Goal: Feedback & Contribution: Submit feedback/report problem

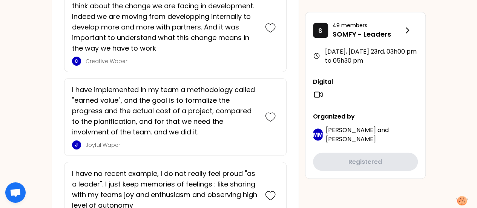
scroll to position [747, 0]
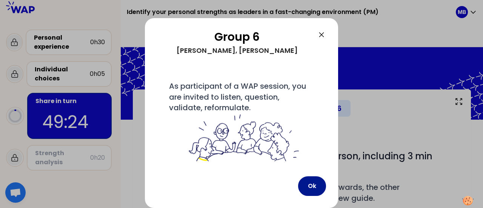
click at [313, 186] on button "Ok" at bounding box center [312, 186] width 28 height 20
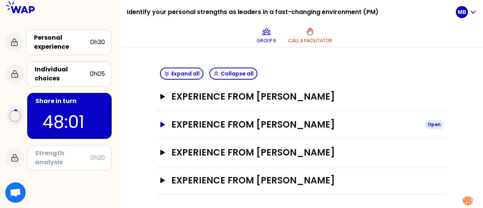
scroll to position [163, 0]
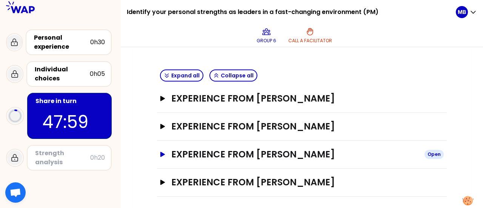
click at [162, 154] on icon "button" at bounding box center [162, 154] width 5 height 5
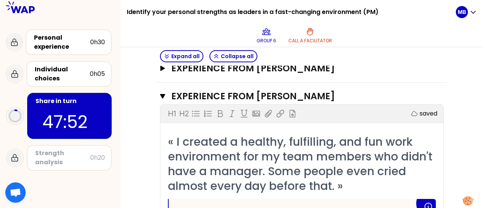
scroll to position [215, 0]
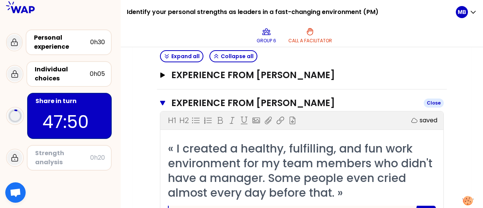
click at [163, 101] on icon "button" at bounding box center [162, 103] width 5 height 5
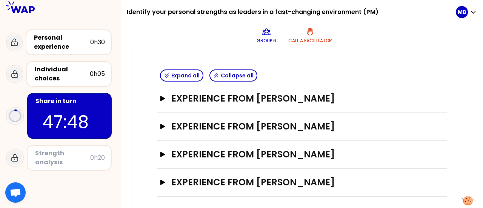
scroll to position [164, 0]
click at [163, 101] on button "Experience from [PERSON_NAME] Open" at bounding box center [302, 98] width 284 height 12
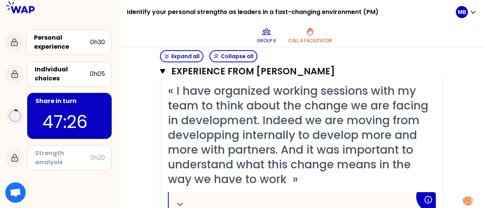
scroll to position [217, 0]
click at [164, 71] on icon "button" at bounding box center [162, 71] width 5 height 5
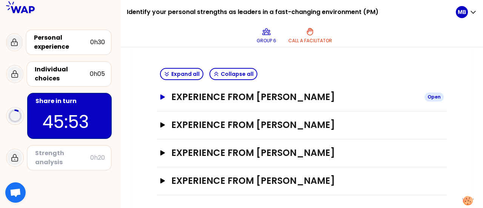
scroll to position [165, 0]
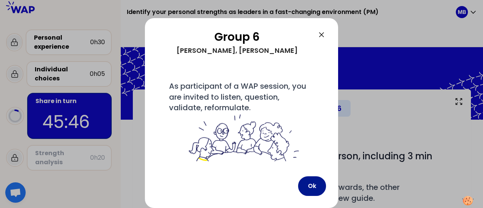
click at [315, 180] on button "Ok" at bounding box center [312, 186] width 28 height 20
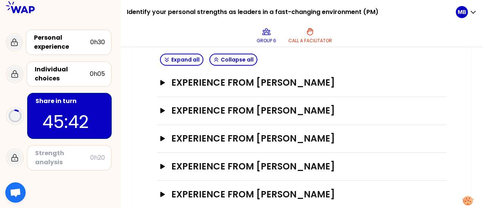
scroll to position [181, 0]
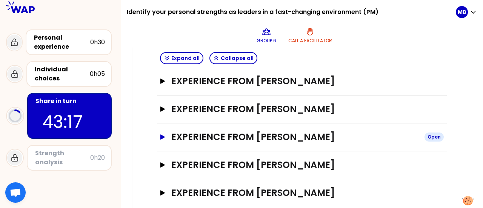
click at [166, 134] on button "Experience from [PERSON_NAME] Open" at bounding box center [302, 137] width 284 height 12
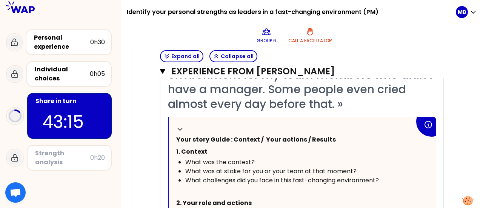
scroll to position [304, 0]
click at [163, 70] on icon "button" at bounding box center [162, 71] width 5 height 5
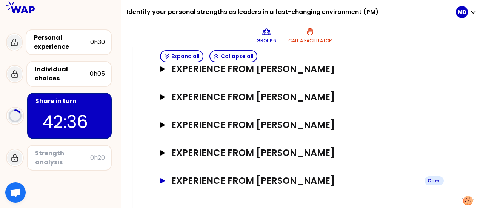
click at [167, 177] on button "Experience from [PERSON_NAME] Open" at bounding box center [302, 181] width 284 height 12
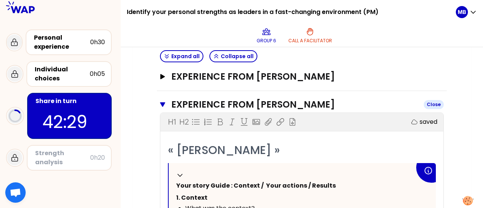
click at [165, 102] on icon "button" at bounding box center [162, 104] width 5 height 5
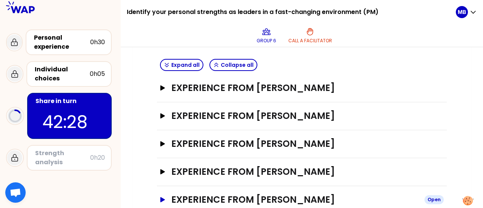
scroll to position [175, 0]
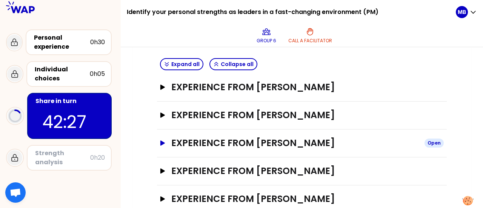
click at [162, 146] on button "Experience from [PERSON_NAME] Open" at bounding box center [302, 143] width 284 height 12
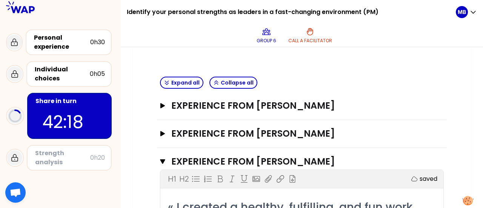
scroll to position [156, 0]
click at [161, 107] on icon "button" at bounding box center [163, 105] width 6 height 5
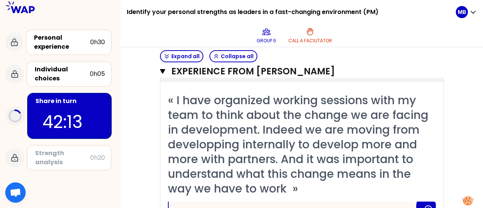
scroll to position [205, 0]
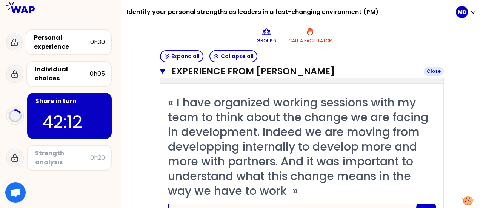
click at [166, 69] on button "Experience from [PERSON_NAME] Close" at bounding box center [302, 71] width 284 height 12
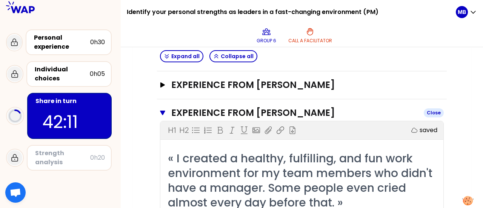
click at [161, 111] on icon "button" at bounding box center [162, 113] width 5 height 5
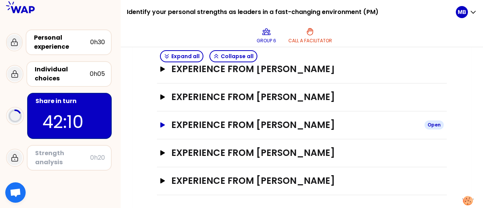
click at [160, 127] on button "Experience from [PERSON_NAME] Open" at bounding box center [302, 125] width 284 height 12
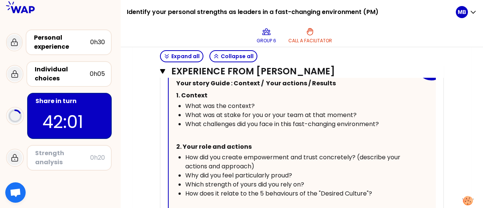
scroll to position [359, 0]
click at [274, 69] on h3 "Experience from [PERSON_NAME]" at bounding box center [294, 71] width 246 height 12
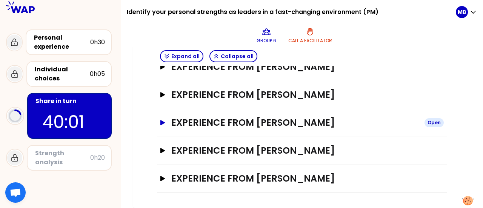
scroll to position [193, 0]
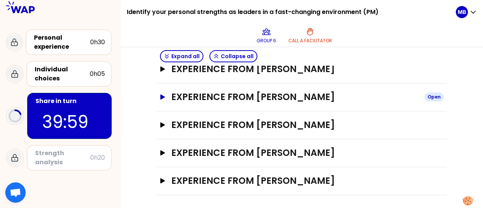
click at [204, 97] on h3 "Experience from [PERSON_NAME]" at bounding box center [294, 97] width 247 height 12
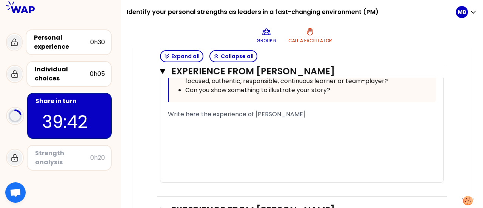
scroll to position [526, 0]
click at [273, 128] on div "﻿" at bounding box center [302, 131] width 268 height 9
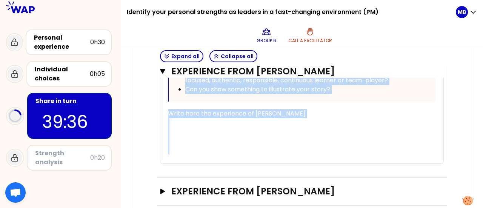
click at [274, 129] on div "﻿" at bounding box center [302, 131] width 268 height 9
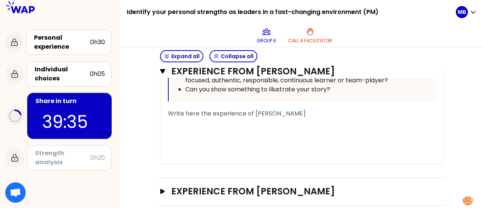
drag, startPoint x: 331, startPoint y: 115, endPoint x: 139, endPoint y: 108, distance: 191.8
click at [168, 114] on div "﻿" at bounding box center [302, 113] width 268 height 9
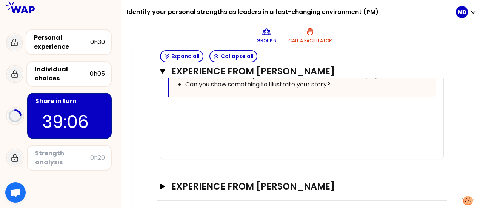
scroll to position [531, 0]
click at [207, 107] on div "﻿" at bounding box center [302, 108] width 268 height 9
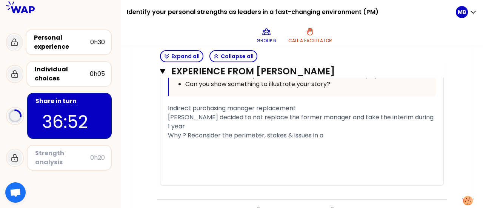
click at [329, 132] on div "Why ? Reconsider the perimeter, stakes & issues in a" at bounding box center [302, 135] width 268 height 9
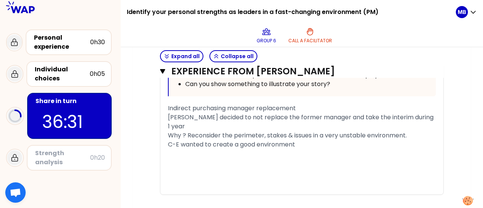
click at [259, 142] on span "C-E wanted to create a good environment" at bounding box center [231, 144] width 127 height 9
click at [336, 140] on div "C-E wanted to create a good working environment" at bounding box center [302, 144] width 268 height 9
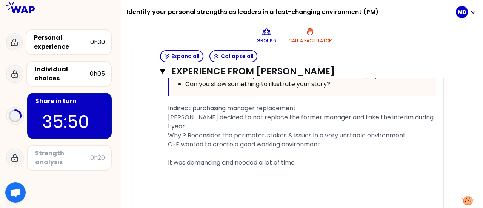
click at [329, 163] on div "It was demanding and needed a lot of time" at bounding box center [302, 162] width 268 height 9
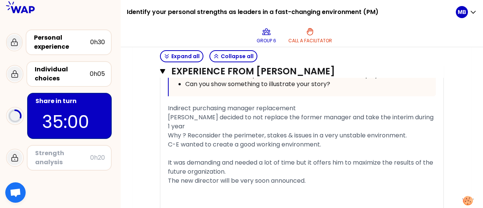
click at [261, 170] on div "It was demanding and needed a lot of time but it offers him to maximize the res…" at bounding box center [302, 167] width 268 height 18
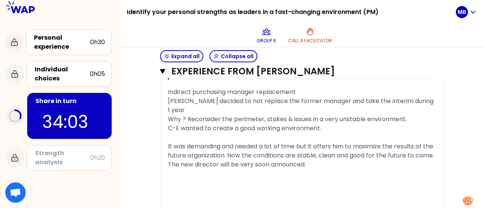
scroll to position [547, 0]
click at [321, 129] on span "C-E wanted to create a good working environment." at bounding box center [244, 128] width 153 height 9
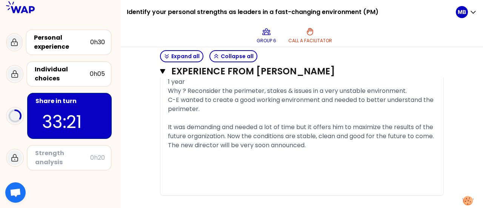
scroll to position [575, 0]
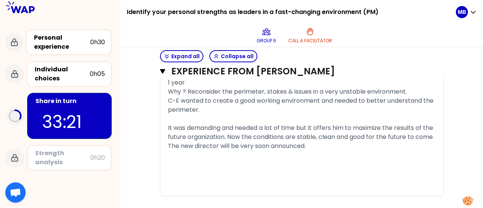
click at [337, 151] on div "The new director will be very soon announced." at bounding box center [302, 146] width 268 height 9
drag, startPoint x: 337, startPoint y: 153, endPoint x: 321, endPoint y: 156, distance: 16.4
click at [321, 151] on div "The new director will be very soon announced." at bounding box center [302, 146] width 268 height 9
click at [256, 142] on div "It was demanding and needed a lot of time but it offers him to maximize the res…" at bounding box center [302, 132] width 268 height 18
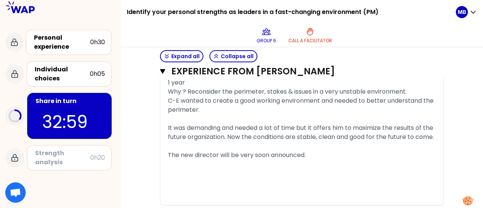
click at [318, 160] on div "The new director will be very soon announced." at bounding box center [302, 155] width 268 height 9
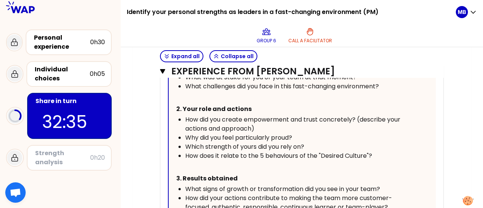
scroll to position [398, 0]
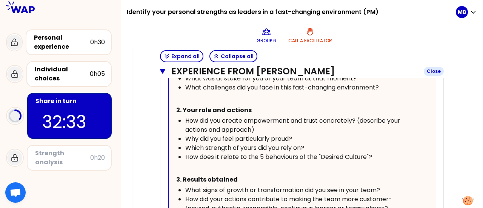
click at [163, 73] on icon "button" at bounding box center [162, 71] width 5 height 6
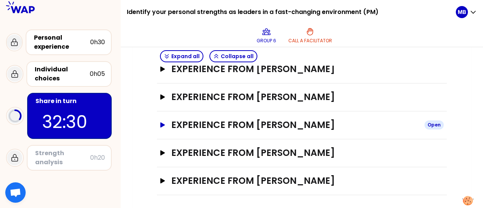
click at [165, 123] on icon "button" at bounding box center [163, 124] width 6 height 5
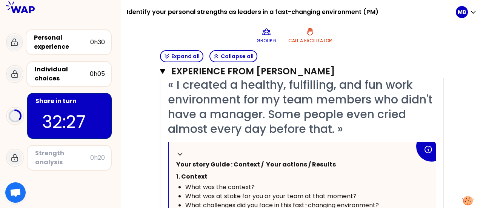
scroll to position [278, 0]
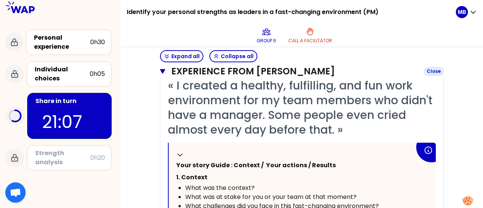
click at [216, 70] on h3 "Experience from [PERSON_NAME]" at bounding box center [294, 71] width 246 height 12
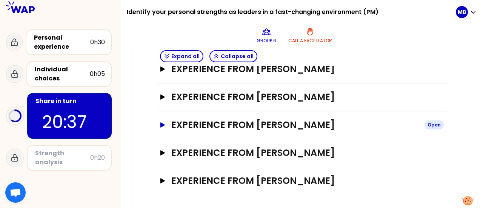
click at [297, 124] on h3 "Experience from [PERSON_NAME]" at bounding box center [294, 125] width 247 height 12
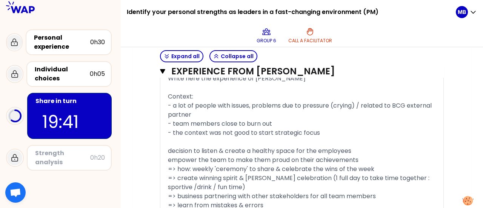
scroll to position [559, 0]
click at [403, 105] on span "- a lot of people with issues, problems due to pressure (crying) / related to B…" at bounding box center [300, 110] width 265 height 18
click at [217, 111] on div "- a lot of people with issues, problems due to pressure (crying) / related to e…" at bounding box center [302, 110] width 268 height 18
click at [284, 120] on div "- team members close to burn out" at bounding box center [302, 123] width 268 height 9
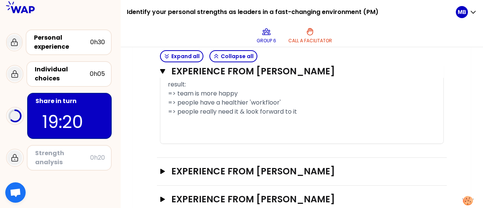
scroll to position [697, 0]
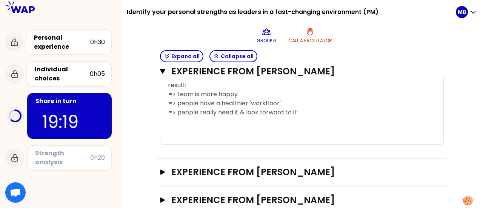
click at [334, 128] on div "﻿" at bounding box center [302, 130] width 268 height 9
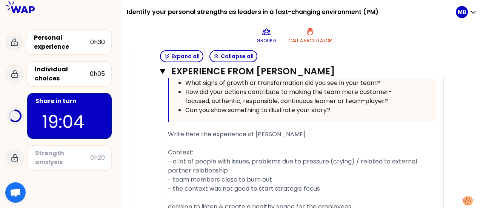
scroll to position [501, 0]
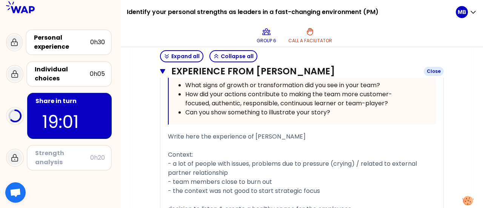
click at [163, 71] on icon "button" at bounding box center [162, 71] width 5 height 5
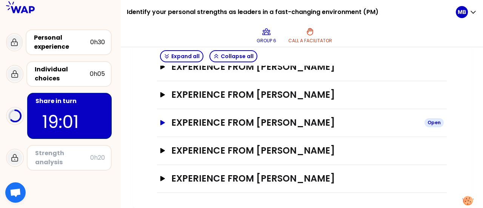
scroll to position [193, 0]
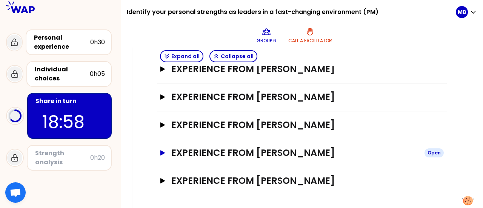
click at [162, 155] on button "Experience from [PERSON_NAME] Open" at bounding box center [302, 153] width 284 height 12
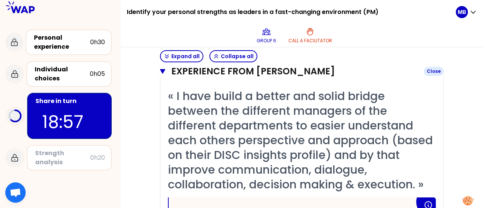
scroll to position [295, 0]
click at [162, 71] on icon "button" at bounding box center [162, 71] width 5 height 5
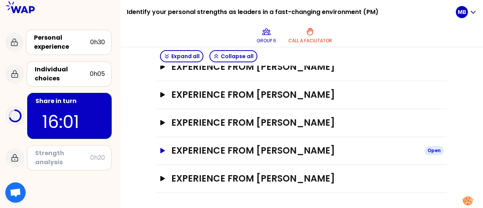
scroll to position [193, 0]
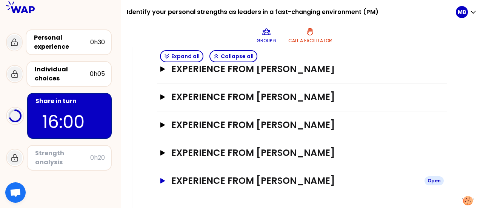
click at [163, 179] on icon "button" at bounding box center [162, 180] width 5 height 5
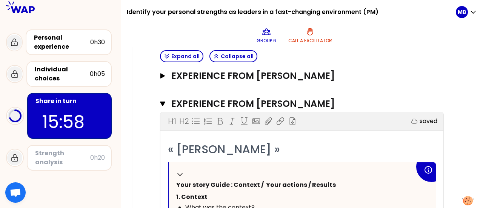
scroll to position [271, 0]
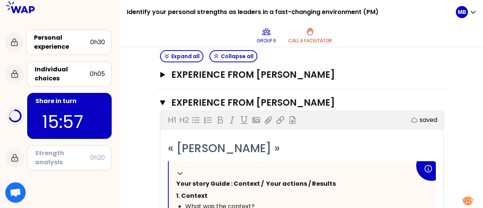
click at [164, 102] on icon "button" at bounding box center [162, 103] width 5 height 6
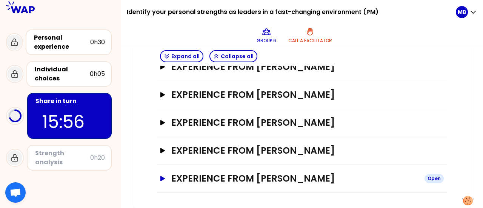
scroll to position [193, 0]
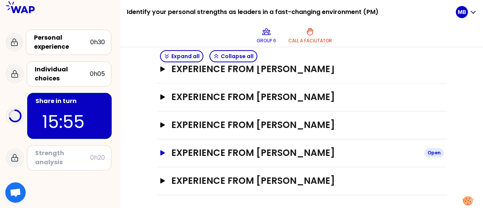
click at [163, 151] on icon "button" at bounding box center [162, 152] width 5 height 5
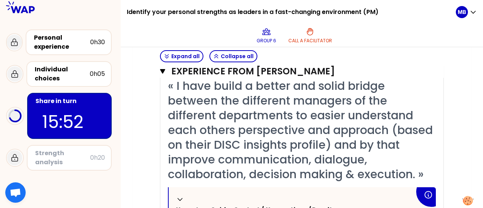
scroll to position [305, 0]
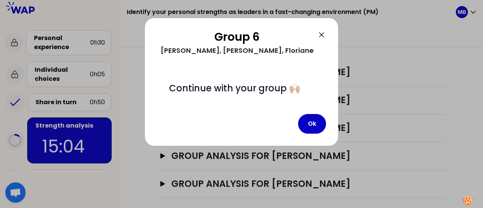
scroll to position [295, 0]
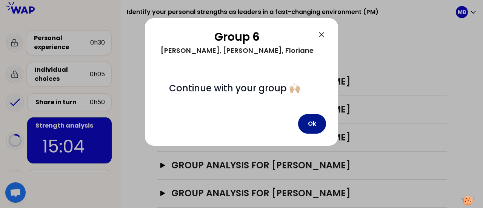
click at [315, 134] on button "Ok" at bounding box center [312, 124] width 28 height 20
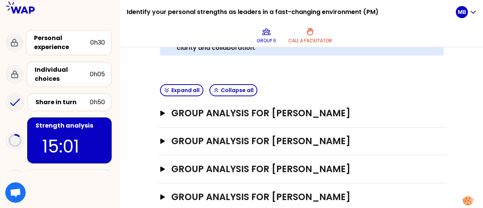
scroll to position [263, 0]
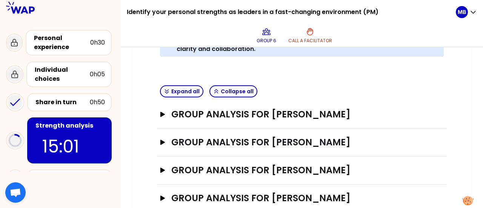
click at [160, 101] on div "Group analysis for [PERSON_NAME] Open" at bounding box center [302, 115] width 290 height 28
click at [163, 108] on button "Group analysis for [PERSON_NAME] Open" at bounding box center [302, 114] width 284 height 12
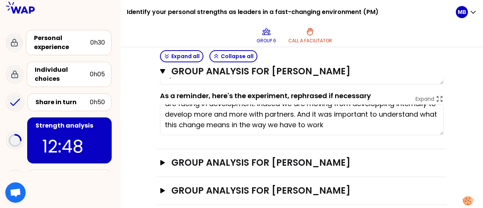
scroll to position [366, 0]
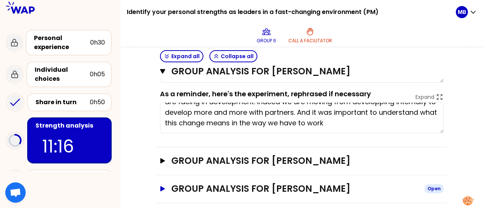
type textarea "Listen openly to the team openmind, result oriented, encourage collaboration"
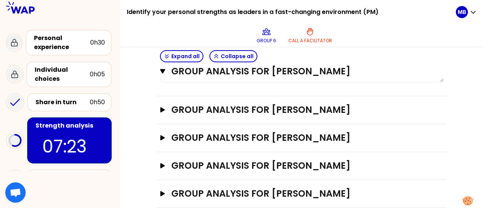
scroll to position [417, 0]
click at [161, 135] on icon "button" at bounding box center [162, 137] width 5 height 5
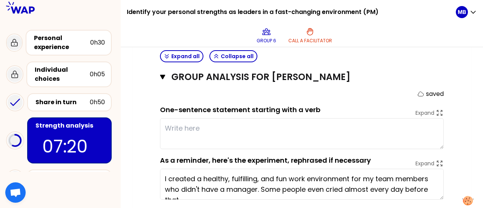
scroll to position [477, 0]
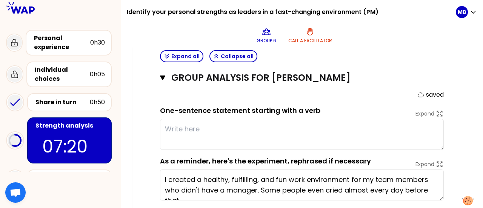
click at [222, 119] on textarea at bounding box center [302, 134] width 284 height 31
click at [205, 119] on textarea at bounding box center [302, 134] width 284 height 31
click at [245, 119] on textarea at bounding box center [302, 134] width 284 height 31
click at [226, 120] on textarea "Listening" at bounding box center [302, 134] width 284 height 31
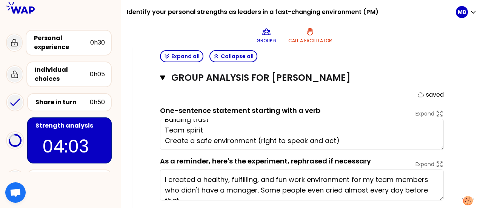
scroll to position [539, 0]
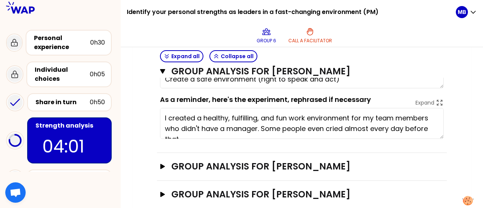
type textarea "Listening Encourage positivness and celebrate successes Engaging people Buildin…"
click at [161, 164] on icon "button" at bounding box center [162, 166] width 5 height 5
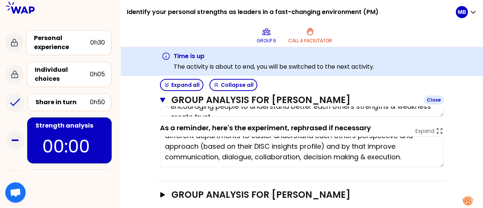
scroll to position [689, 0]
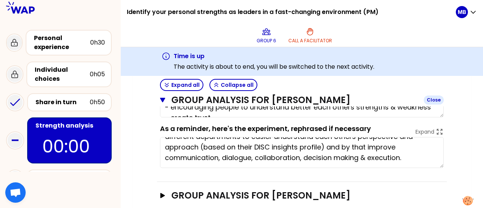
type textarea "- analytical landscape of personalities - encouraging people to understand bett…"
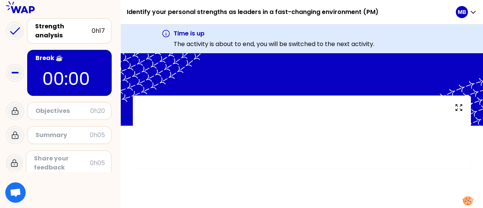
scroll to position [98, 0]
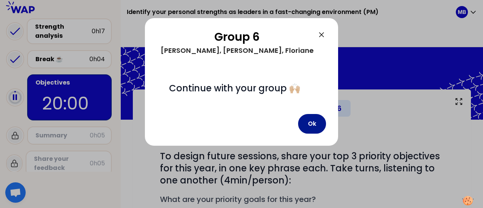
click at [312, 133] on button "Ok" at bounding box center [312, 124] width 28 height 20
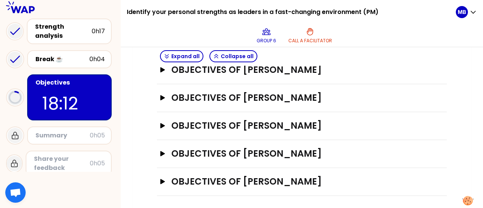
scroll to position [252, 0]
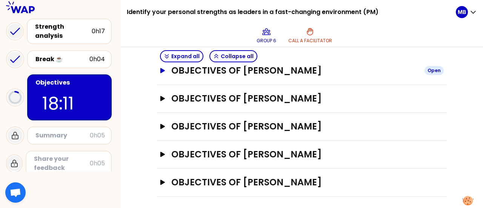
click at [162, 71] on icon "button" at bounding box center [162, 70] width 5 height 5
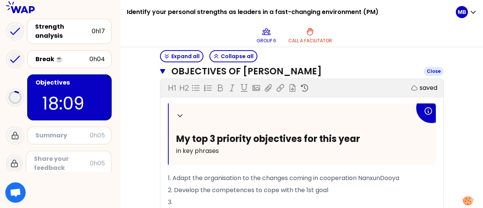
click at [162, 71] on icon "button" at bounding box center [162, 71] width 5 height 5
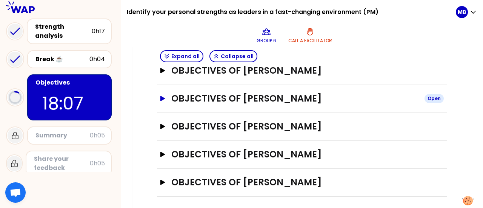
click at [162, 97] on icon "button" at bounding box center [162, 98] width 5 height 5
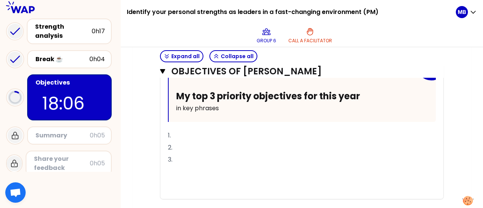
scroll to position [322, 0]
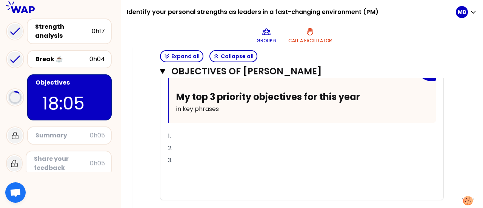
click at [192, 134] on p "1." at bounding box center [302, 136] width 268 height 12
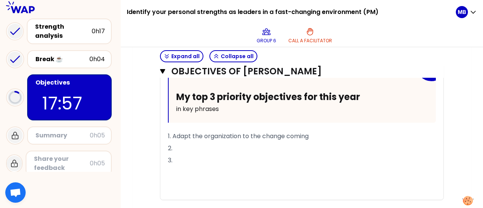
scroll to position [420, 0]
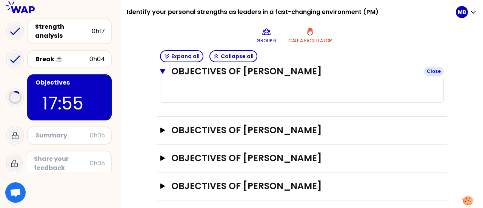
click at [188, 72] on h3 "Objectives of [PERSON_NAME]" at bounding box center [294, 71] width 246 height 12
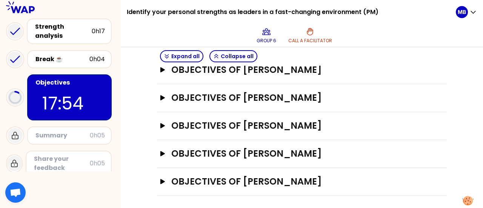
click at [186, 74] on h3 "Objectives of [PERSON_NAME]" at bounding box center [294, 70] width 247 height 12
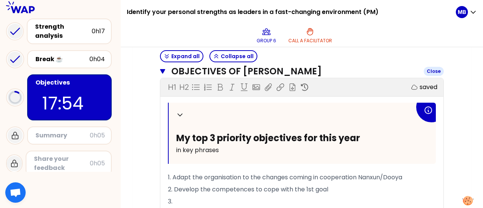
click at [166, 71] on button "Objectives of [PERSON_NAME] Close" at bounding box center [302, 71] width 284 height 12
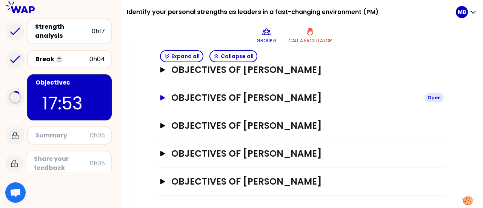
click at [166, 94] on button "Objectives of [PERSON_NAME] Open" at bounding box center [302, 98] width 284 height 12
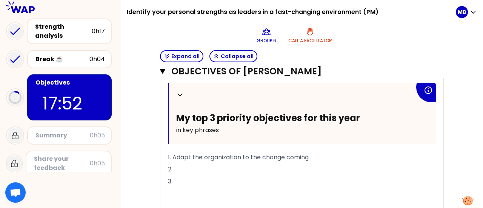
scroll to position [301, 0]
click at [213, 166] on p "2." at bounding box center [302, 170] width 268 height 12
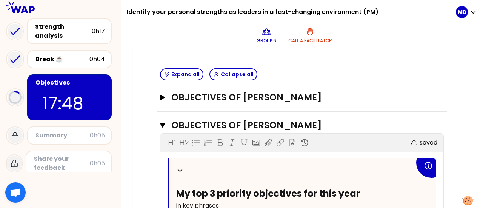
scroll to position [176, 0]
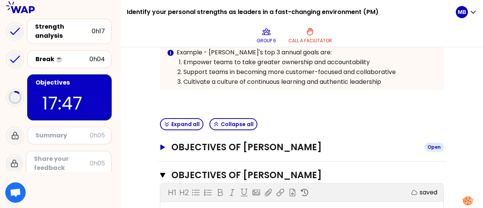
click at [160, 142] on button "Objectives of [PERSON_NAME] Open" at bounding box center [302, 147] width 284 height 12
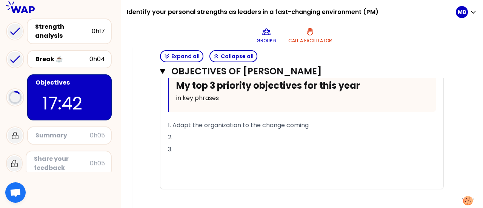
scroll to position [508, 0]
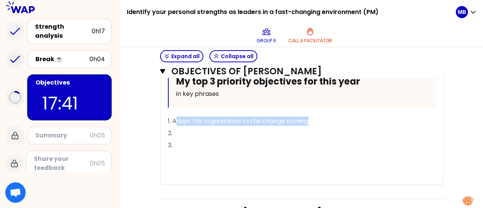
drag, startPoint x: 322, startPoint y: 117, endPoint x: 175, endPoint y: 118, distance: 147.5
click at [175, 118] on p "1. Adapt the organization to the change coming" at bounding box center [302, 121] width 268 height 12
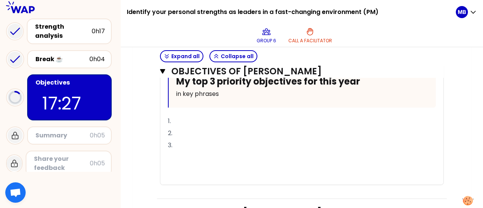
click at [157, 133] on div "Objectives of [PERSON_NAME] Close H1 H2 Export saved Collapse My top 3 priority…" at bounding box center [302, 99] width 290 height 199
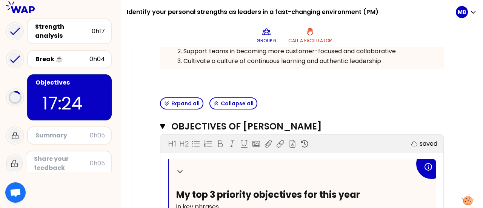
scroll to position [209, 0]
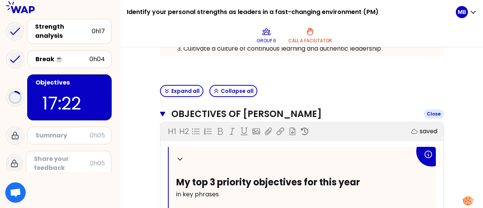
click at [161, 112] on icon "button" at bounding box center [162, 114] width 5 height 5
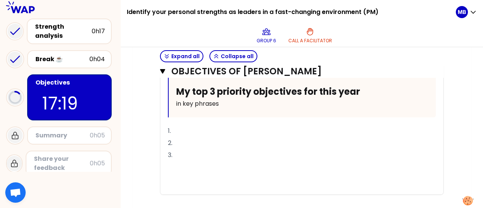
scroll to position [334, 0]
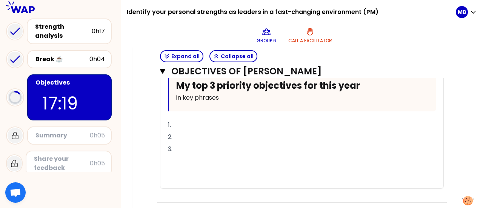
click at [184, 127] on p "1." at bounding box center [302, 125] width 268 height 12
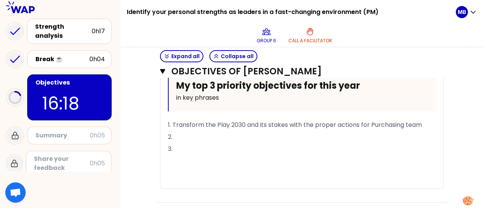
click at [193, 137] on p "2." at bounding box center [302, 137] width 268 height 12
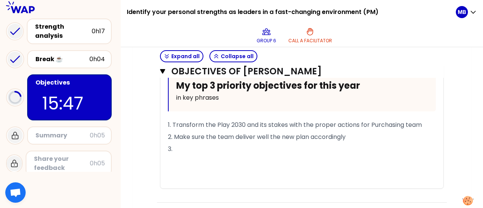
click at [424, 122] on p "1. Transform the Play 2030 and its stakes with the proper actions for Purchasin…" at bounding box center [302, 125] width 268 height 12
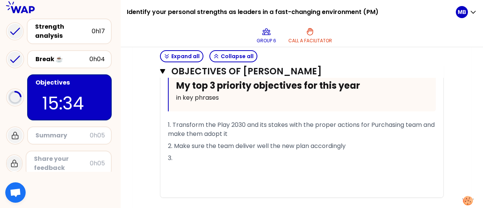
click at [176, 144] on span "2. Make sure the team deliver well the new plan accordingly" at bounding box center [257, 146] width 178 height 9
click at [200, 155] on p "3." at bounding box center [302, 158] width 268 height 12
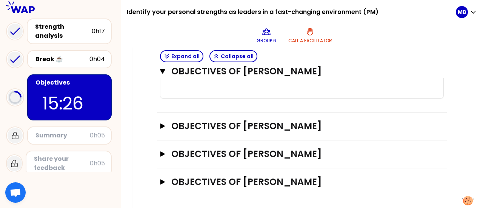
scroll to position [432, 0]
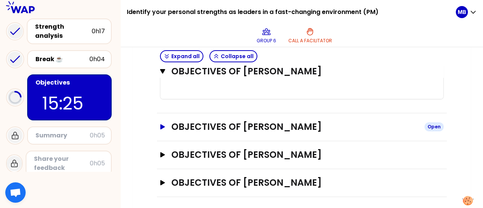
click at [162, 128] on button "Objectives of [PERSON_NAME] Open" at bounding box center [302, 127] width 284 height 12
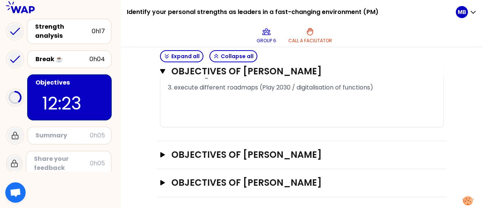
scroll to position [602, 0]
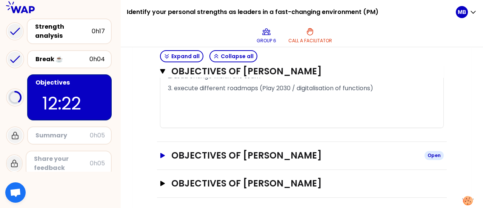
click at [161, 153] on icon "button" at bounding box center [162, 155] width 5 height 5
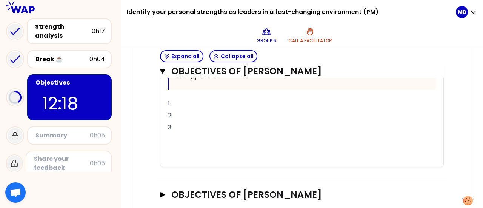
scroll to position [774, 0]
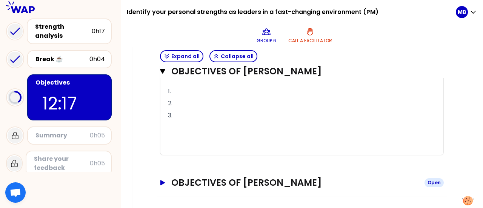
click at [160, 180] on icon "button" at bounding box center [163, 182] width 6 height 5
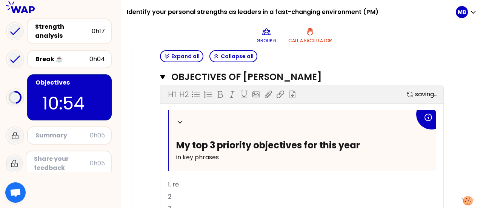
scroll to position [881, 0]
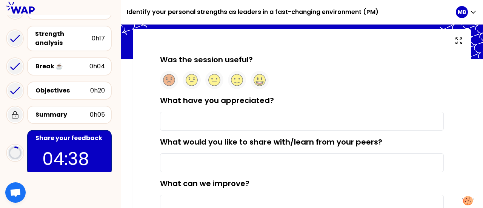
scroll to position [38, 0]
click at [212, 78] on icon at bounding box center [214, 79] width 6 height 2
click at [235, 80] on circle at bounding box center [237, 80] width 12 height 12
click at [244, 121] on input "What have you appreciated?" at bounding box center [302, 121] width 284 height 19
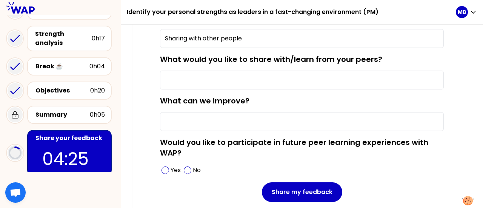
scroll to position [120, 0]
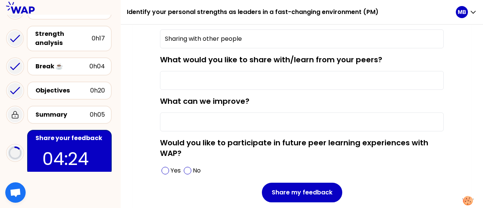
type input "Sharing with other people"
click at [244, 121] on input "What can we improve?" at bounding box center [302, 121] width 284 height 19
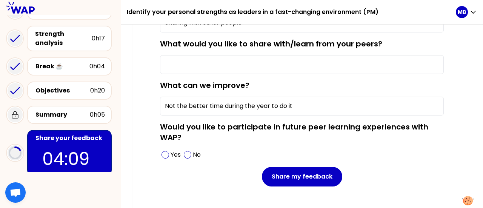
scroll to position [138, 0]
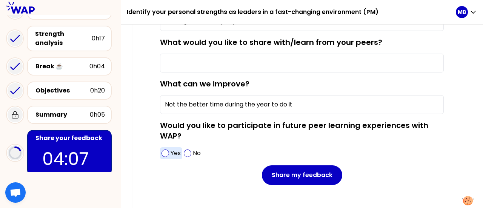
type input "Not the better time during the year to do it"
click at [168, 150] on span at bounding box center [165, 153] width 8 height 8
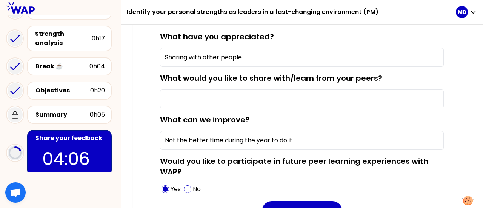
scroll to position [102, 0]
click at [240, 92] on input "What would you like to share with/learn from your peers?" at bounding box center [302, 98] width 284 height 19
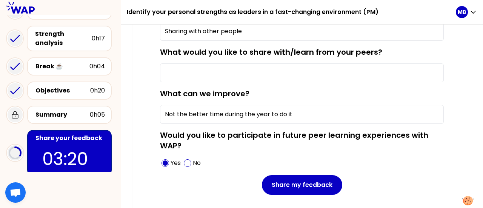
scroll to position [117, 0]
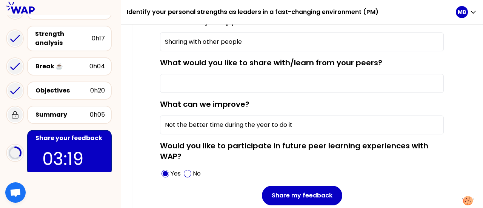
click at [275, 83] on input "What would you like to share with/learn from your peers?" at bounding box center [302, 83] width 284 height 19
type input "M"
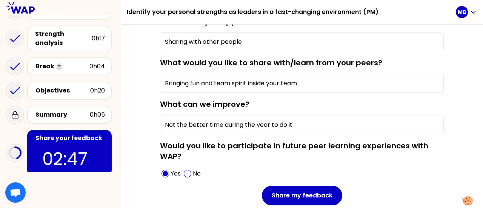
click at [164, 84] on input "Bringing fun and team spirit inside your team" at bounding box center [302, 83] width 284 height 19
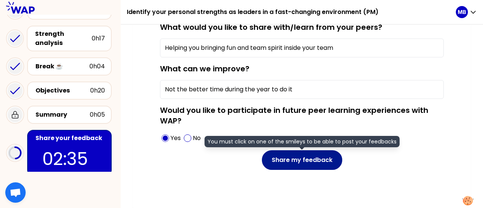
type input "Helping you bringing fun and team spirit inside your team"
click at [324, 157] on button "Share my feedback" at bounding box center [302, 160] width 80 height 20
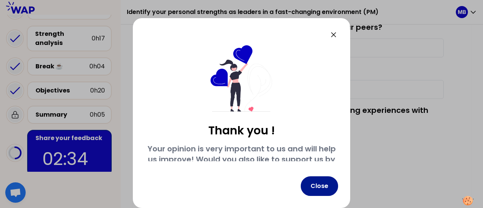
click at [315, 185] on button "Close" at bounding box center [319, 186] width 37 height 20
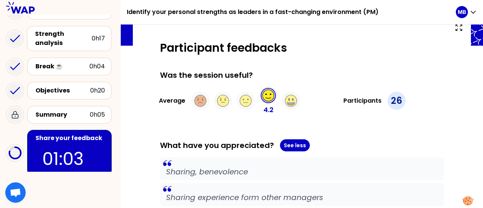
scroll to position [0, 0]
